Goal: Transaction & Acquisition: Purchase product/service

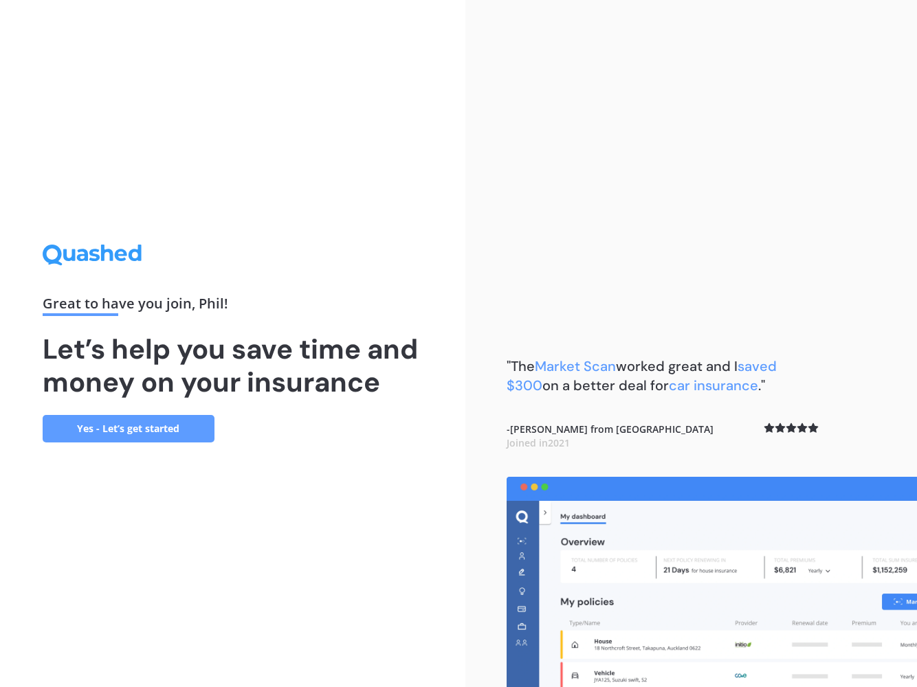
click at [196, 426] on link "Yes - Let’s get started" at bounding box center [129, 428] width 172 height 27
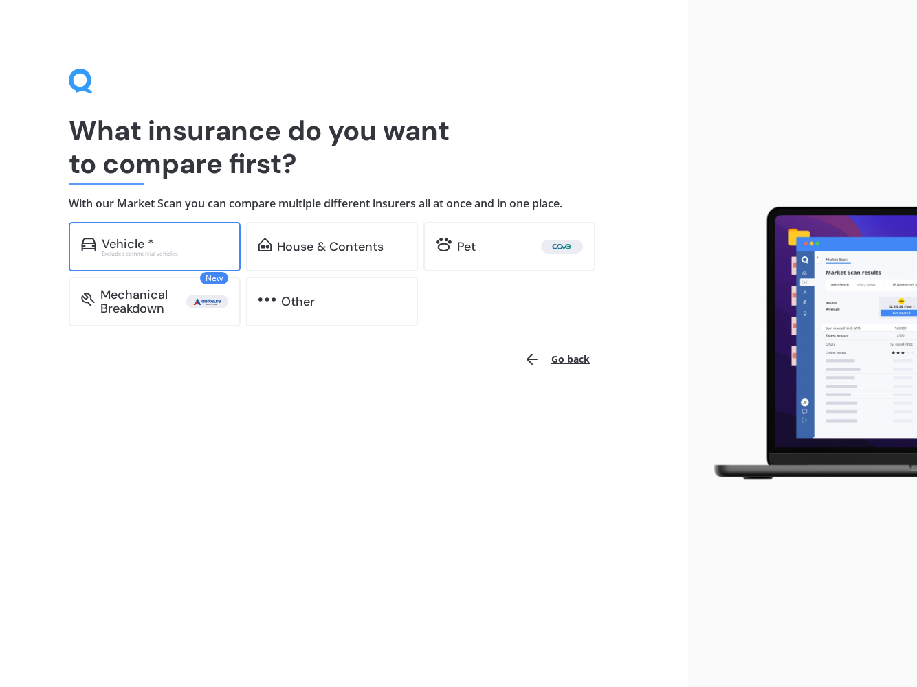
click at [183, 235] on div "Vehicle * Excludes commercial vehicles" at bounding box center [155, 246] width 172 height 49
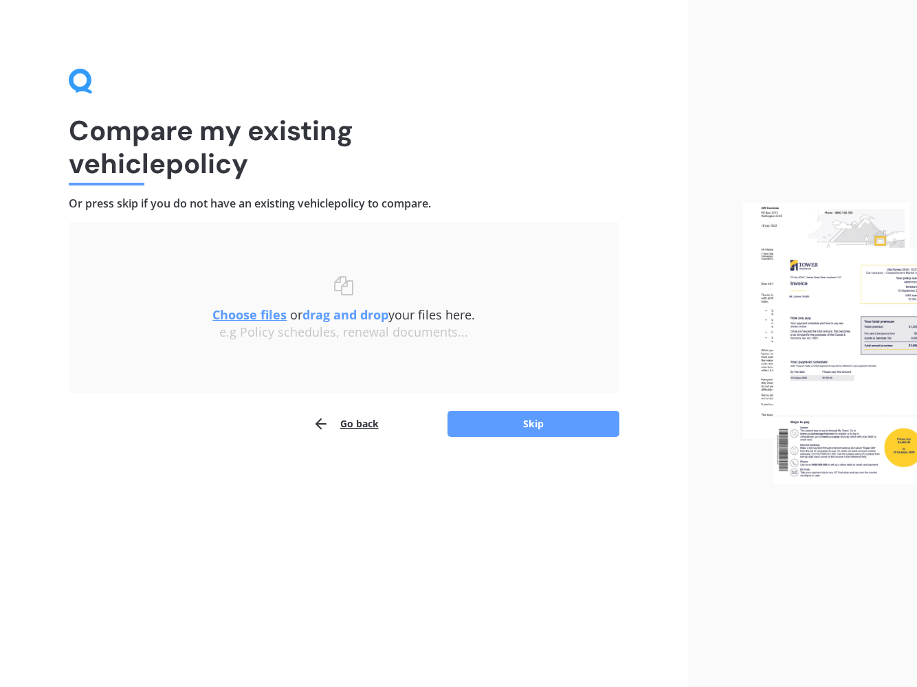
click at [257, 317] on u "Choose files" at bounding box center [249, 314] width 74 height 16
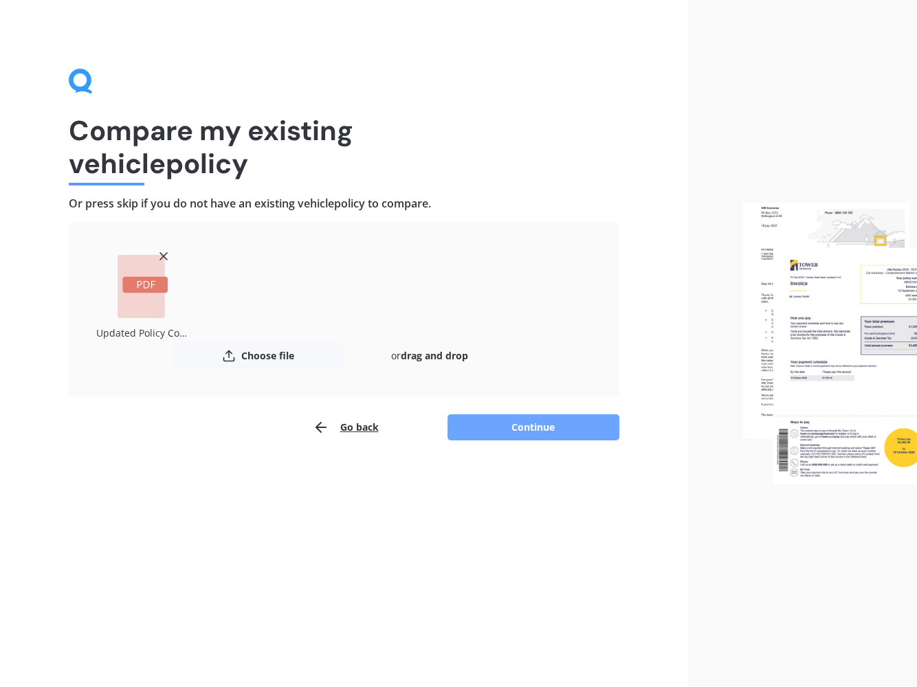
click at [526, 424] on button "Continue" at bounding box center [533, 427] width 172 height 26
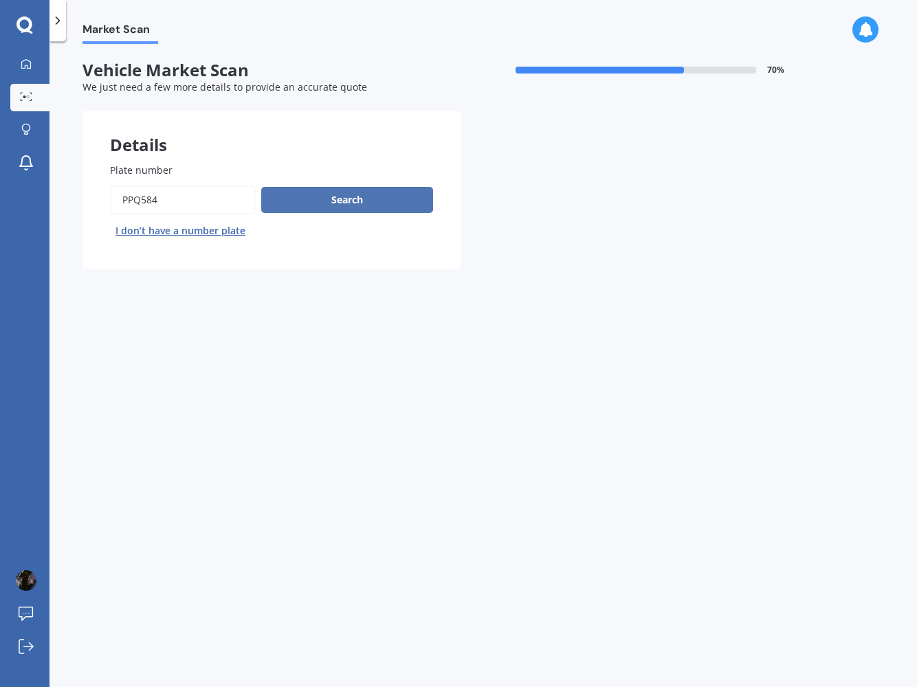
click at [359, 199] on button "Search" at bounding box center [347, 200] width 172 height 26
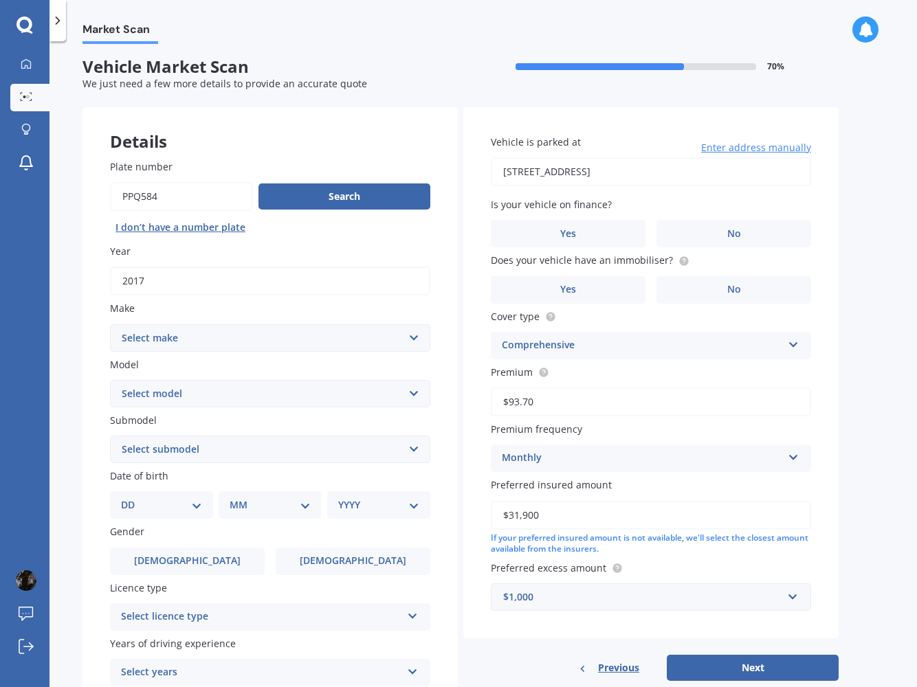
select select "MERCEDES BENZ"
select select "VITO"
select select "(ALL)"
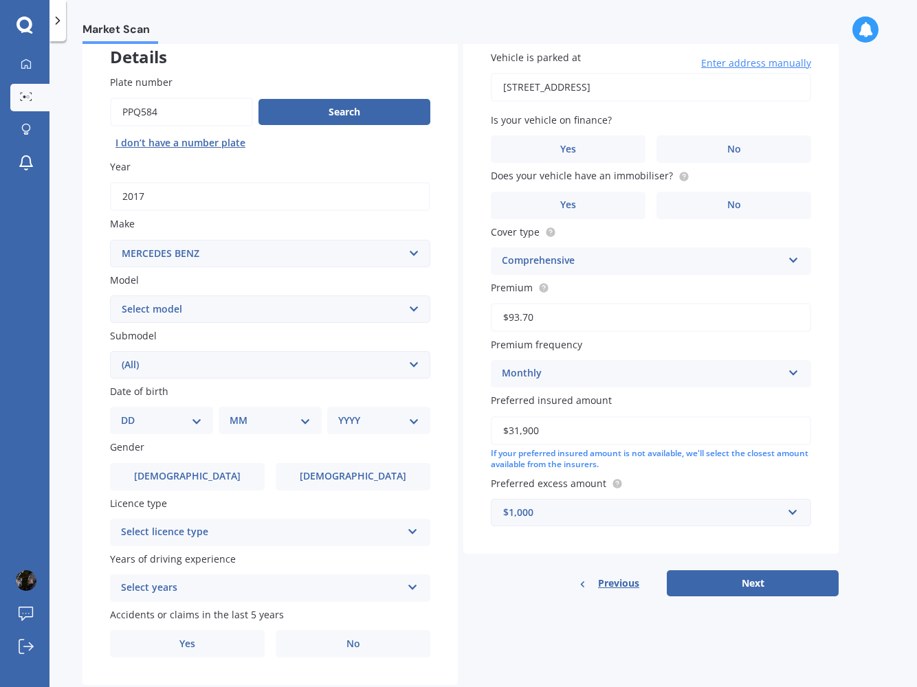
scroll to position [93, 0]
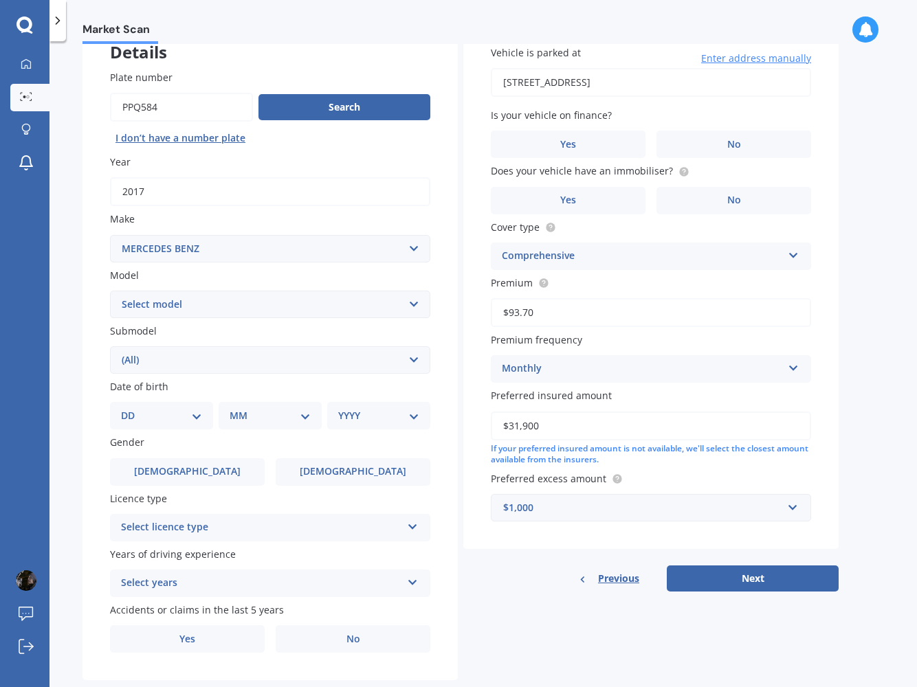
select select "22"
select select "06"
select select "1984"
click at [191, 467] on span "Male" at bounding box center [187, 472] width 109 height 12
click at [0, 0] on input "Male" at bounding box center [0, 0] width 0 height 0
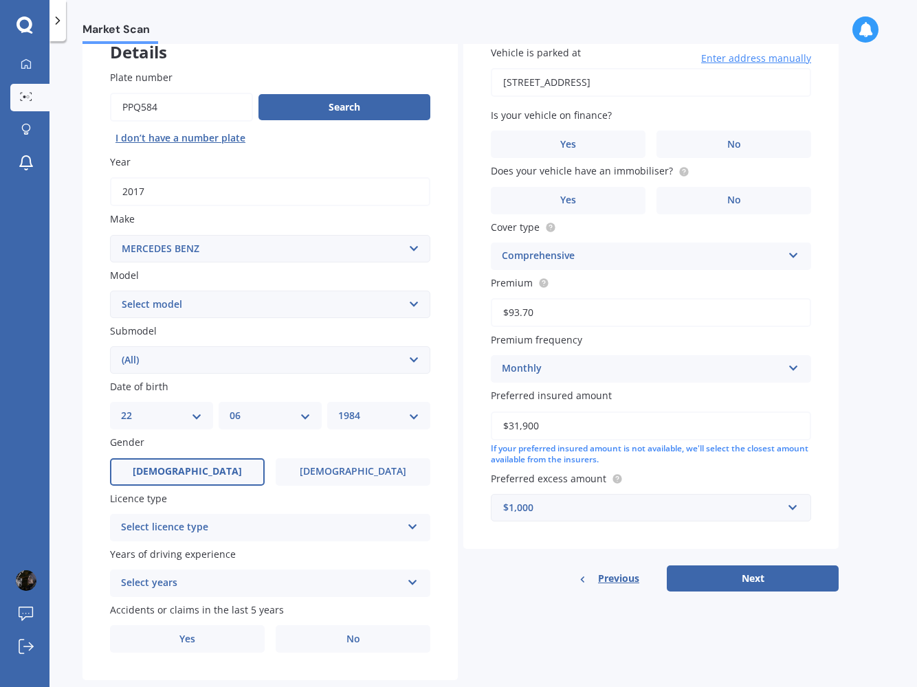
click at [194, 520] on div "Select licence type" at bounding box center [261, 527] width 280 height 16
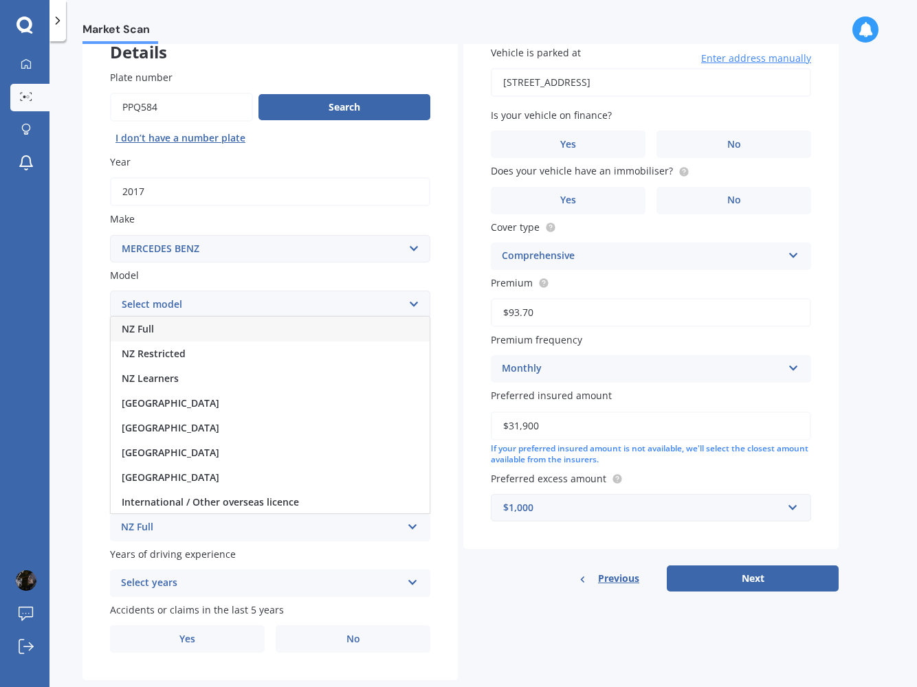
click at [151, 324] on span "NZ Full" at bounding box center [138, 328] width 32 height 13
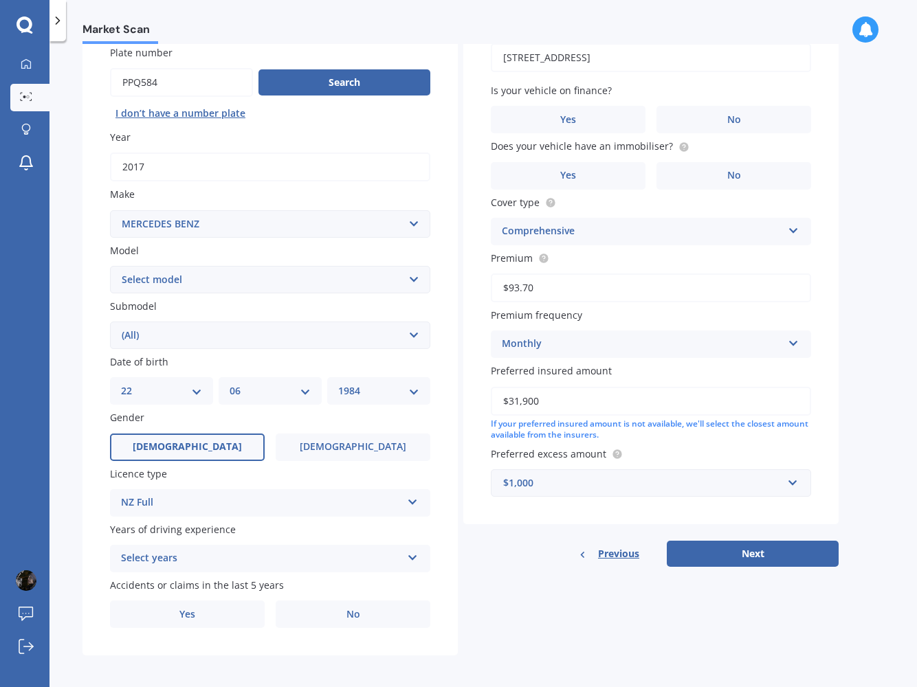
scroll to position [117, 0]
click at [201, 552] on div "Select years" at bounding box center [261, 559] width 280 height 16
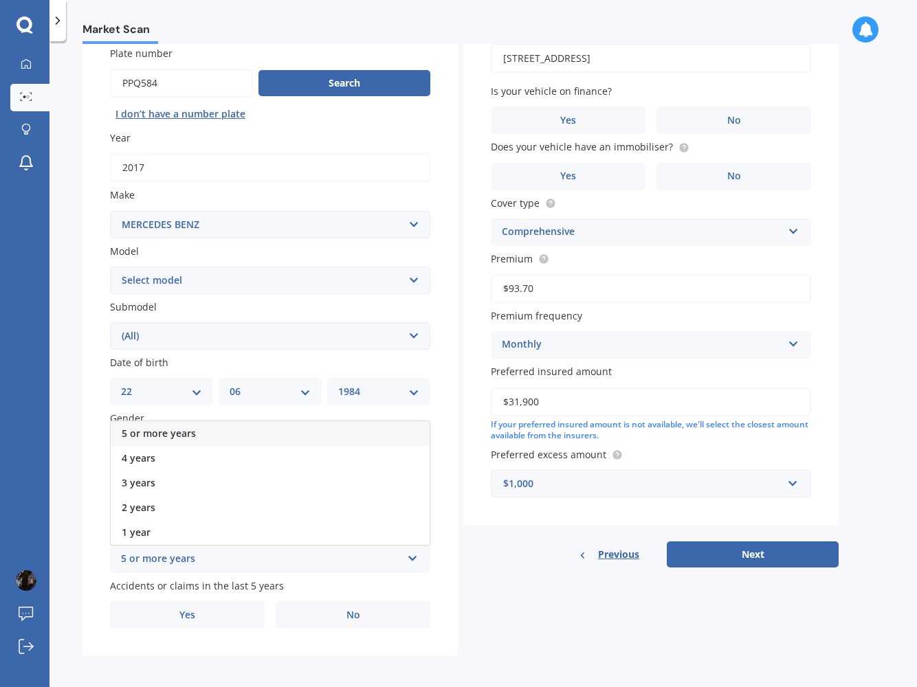
scroll to position [0, 0]
click at [186, 427] on span "5 or more years" at bounding box center [159, 433] width 74 height 13
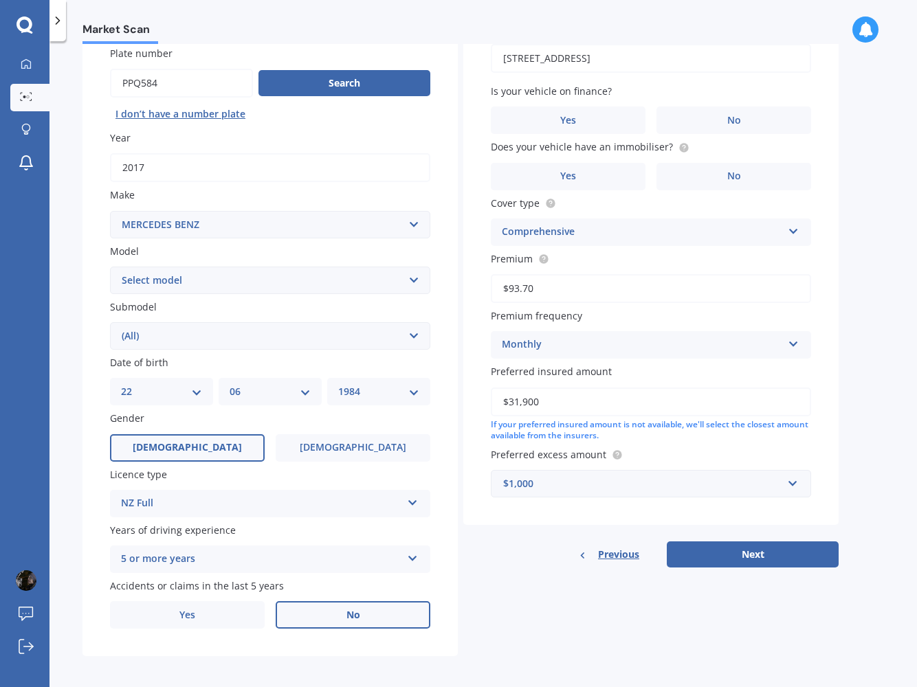
click at [345, 609] on label "No" at bounding box center [353, 614] width 155 height 27
click at [0, 0] on input "No" at bounding box center [0, 0] width 0 height 0
click at [706, 116] on label "No" at bounding box center [733, 119] width 155 height 27
click at [0, 0] on input "No" at bounding box center [0, 0] width 0 height 0
click at [682, 146] on icon at bounding box center [683, 146] width 3 height 3
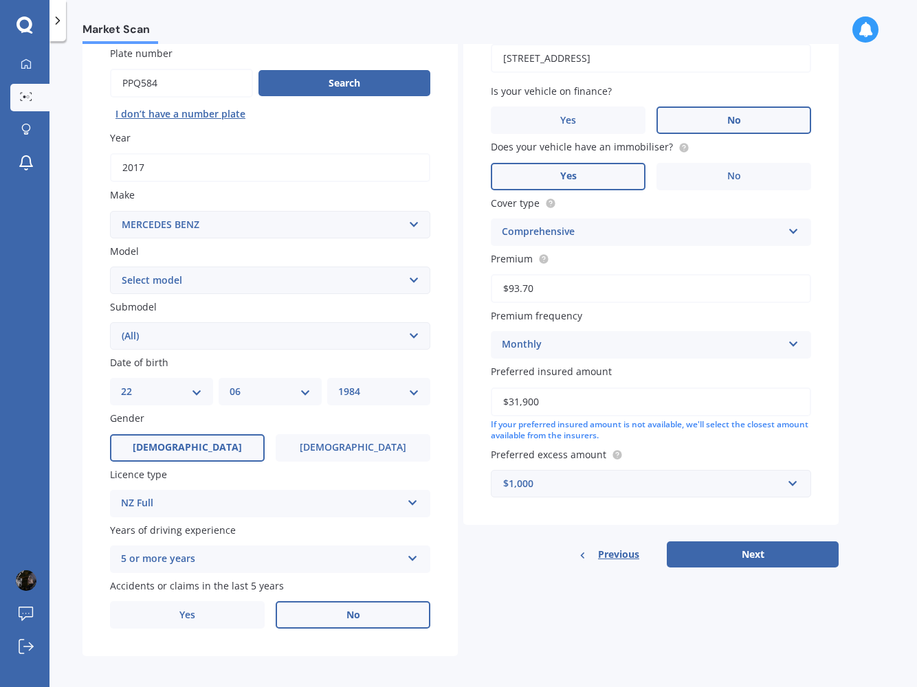
click at [605, 172] on label "Yes" at bounding box center [568, 176] width 155 height 27
click at [0, 0] on input "Yes" at bounding box center [0, 0] width 0 height 0
click at [794, 481] on input "text" at bounding box center [646, 484] width 308 height 26
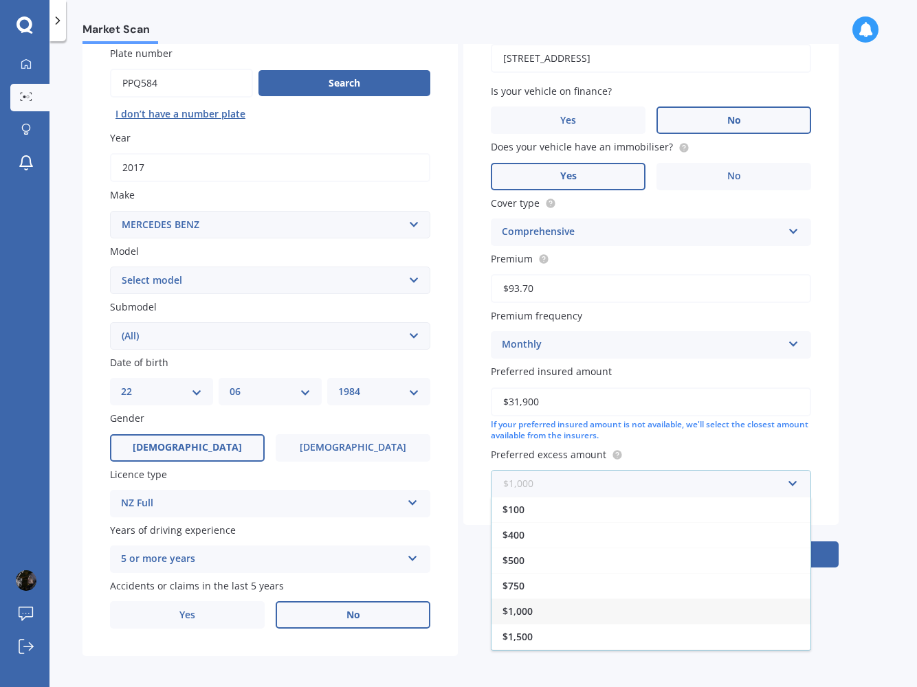
click at [794, 481] on input "text" at bounding box center [646, 484] width 308 height 26
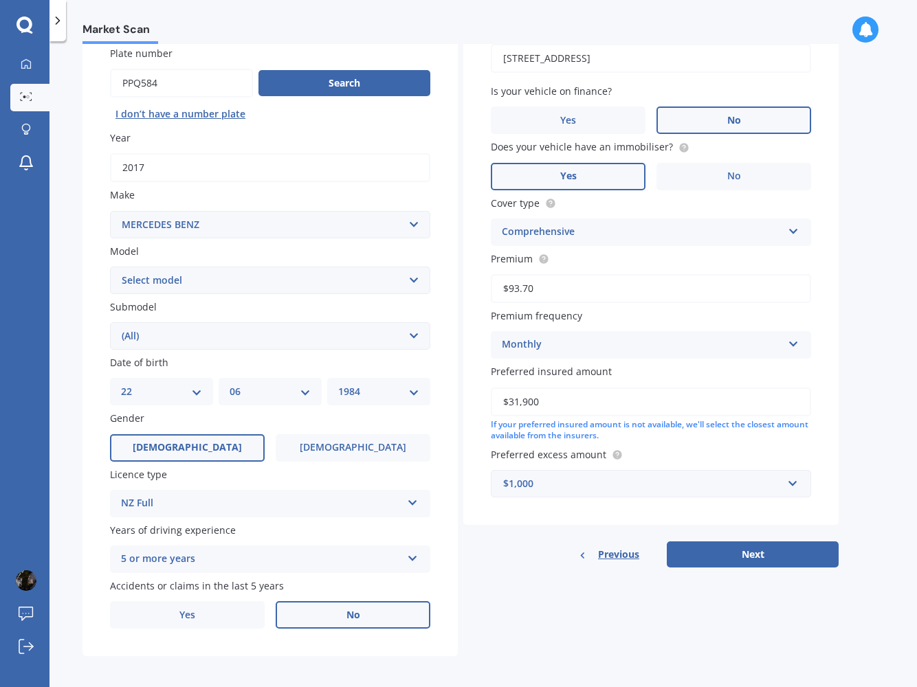
click at [853, 407] on div "Market Scan Vehicle Market Scan 70 % We just need a few more details to provide…" at bounding box center [482, 367] width 867 height 646
click at [723, 547] on button "Next" at bounding box center [752, 554] width 172 height 26
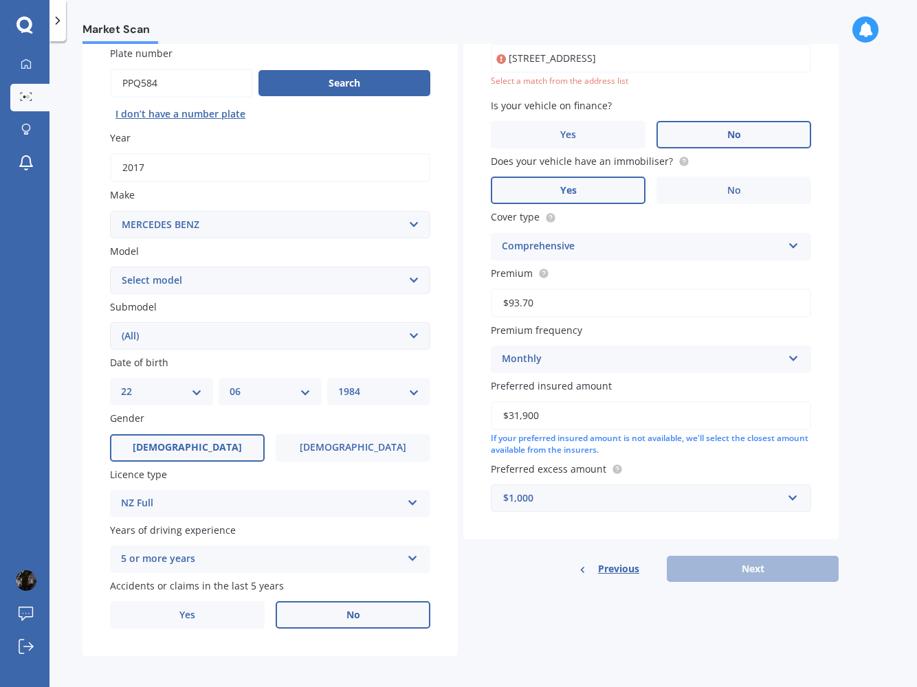
scroll to position [93, 0]
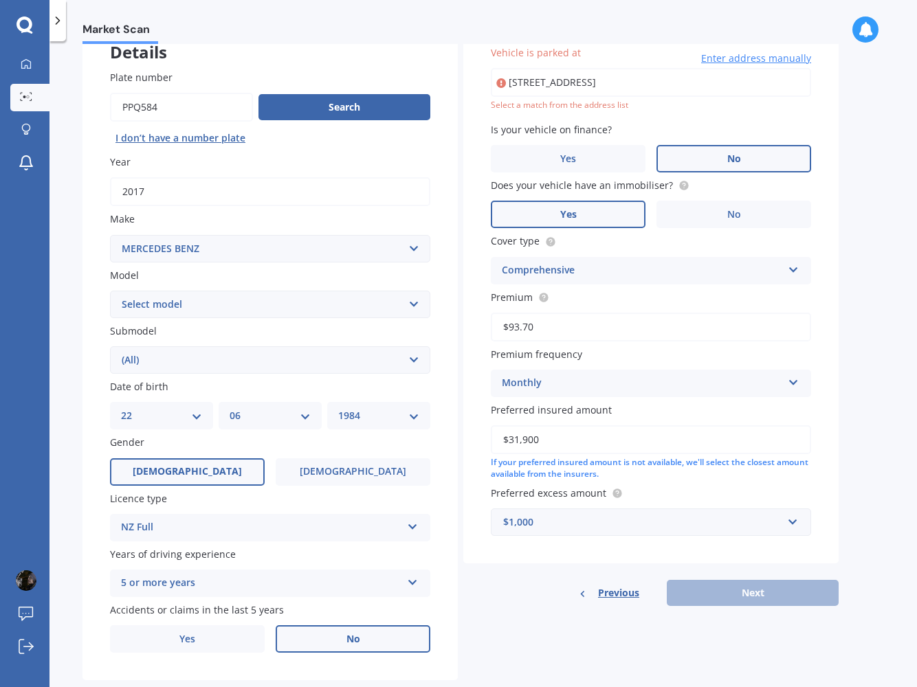
type input "29C Strathmore Drive, Aongatete 3178"
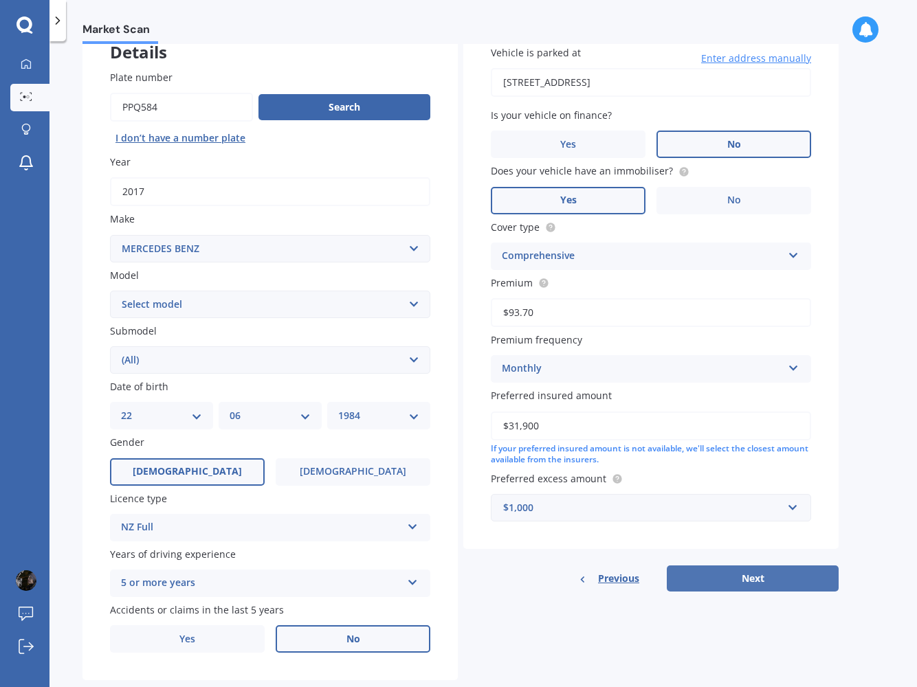
click at [740, 574] on button "Next" at bounding box center [752, 578] width 172 height 26
select select "22"
select select "06"
select select "1984"
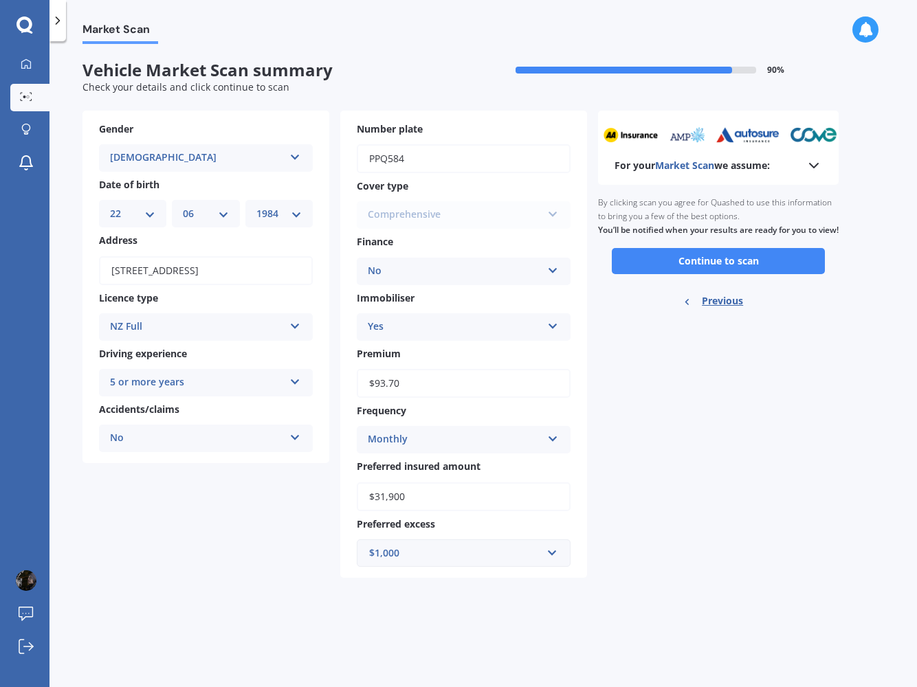
scroll to position [0, 0]
click at [721, 274] on button "Continue to scan" at bounding box center [717, 261] width 213 height 26
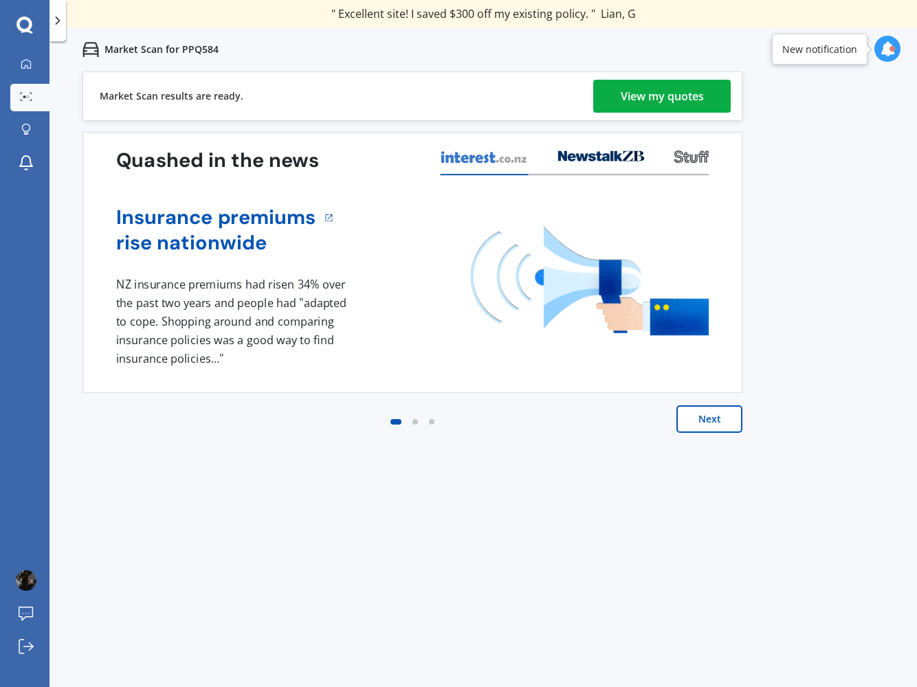
click at [658, 97] on div "View my quotes" at bounding box center [661, 96] width 83 height 33
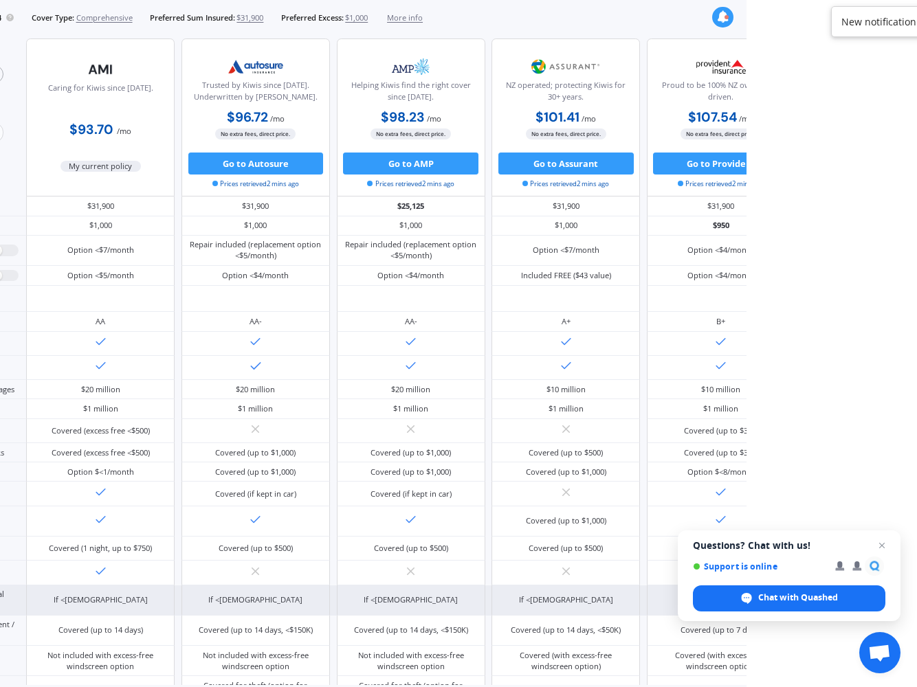
scroll to position [11, 1]
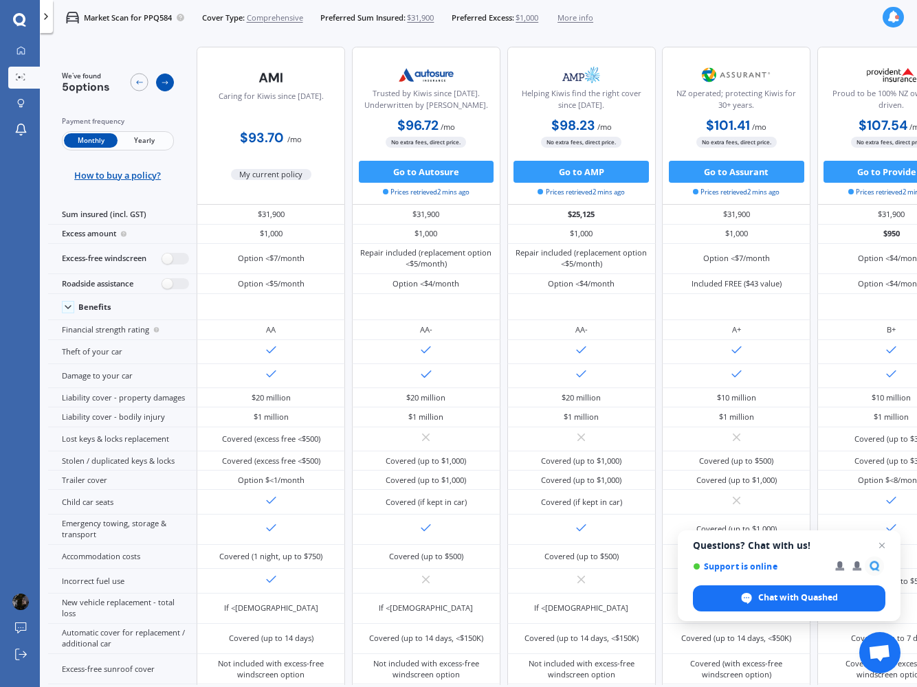
click at [166, 82] on icon at bounding box center [165, 82] width 9 height 9
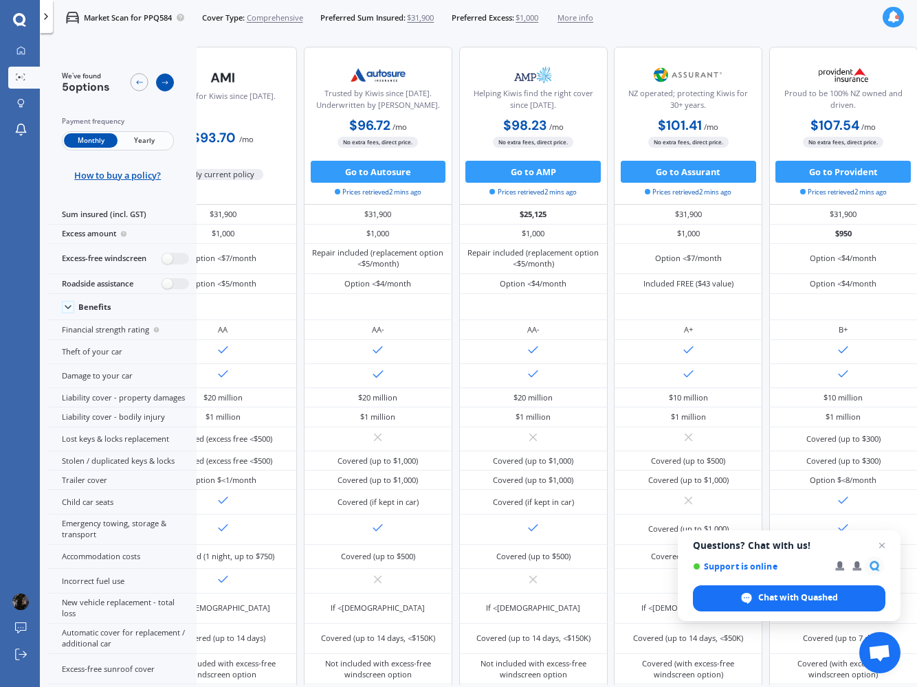
click at [166, 82] on icon at bounding box center [165, 82] width 9 height 9
click at [137, 80] on icon at bounding box center [139, 82] width 9 height 9
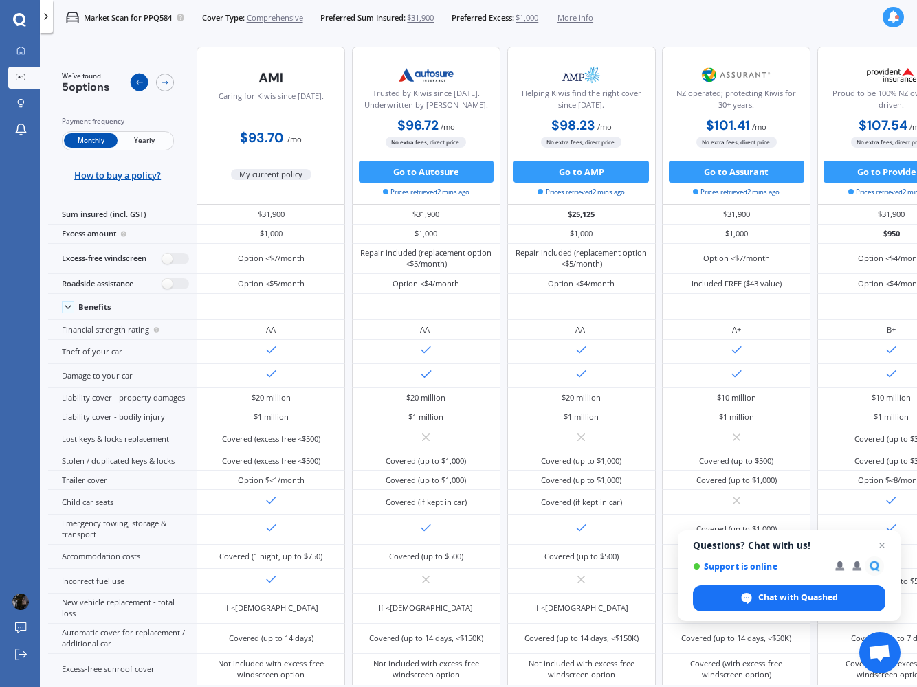
click at [137, 80] on icon at bounding box center [139, 82] width 9 height 9
